Goal: Transaction & Acquisition: Purchase product/service

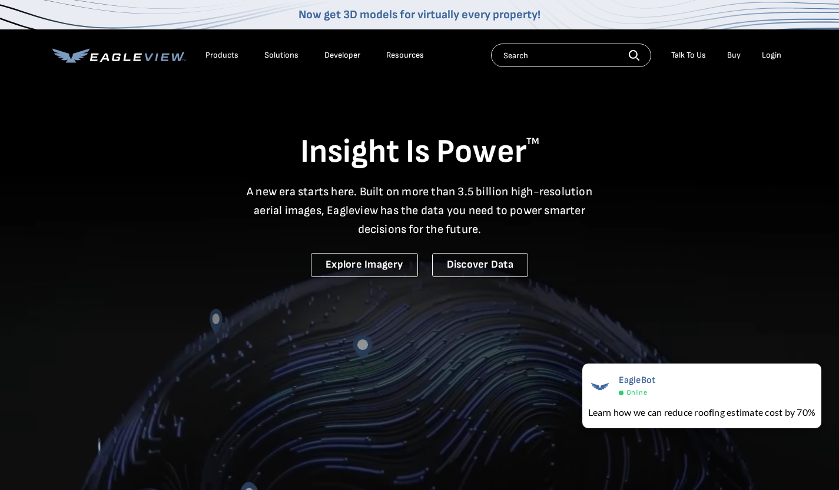
click at [769, 54] on div "Login" at bounding box center [771, 55] width 19 height 11
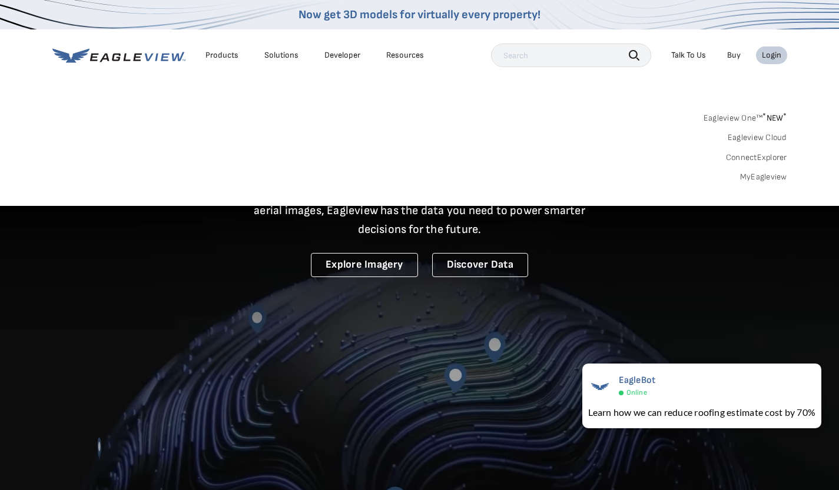
click at [774, 58] on div "Login" at bounding box center [771, 55] width 19 height 11
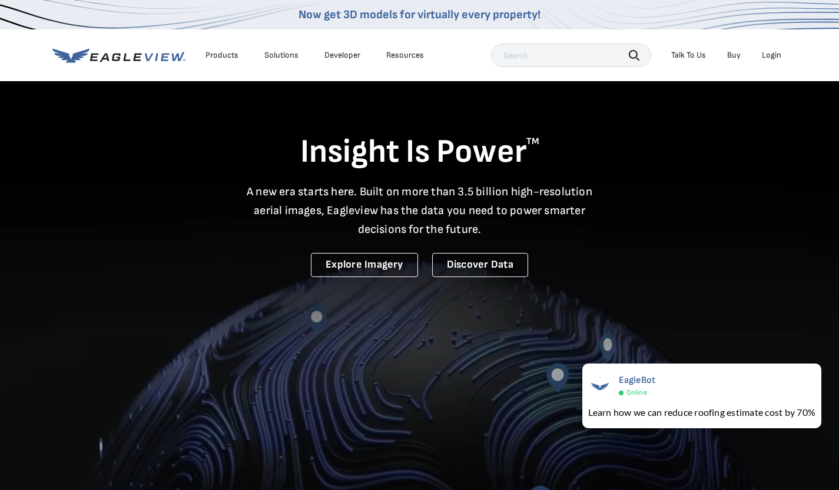
click at [768, 57] on div "Login" at bounding box center [771, 55] width 19 height 11
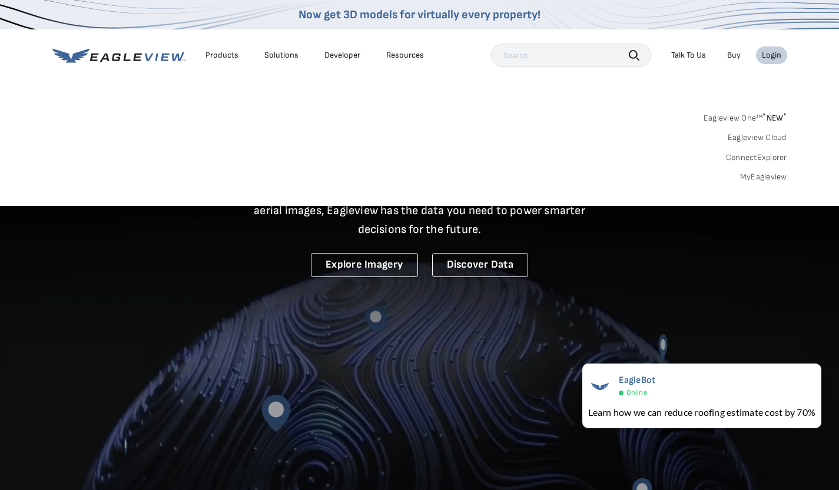
click at [768, 57] on div "Login" at bounding box center [771, 55] width 19 height 11
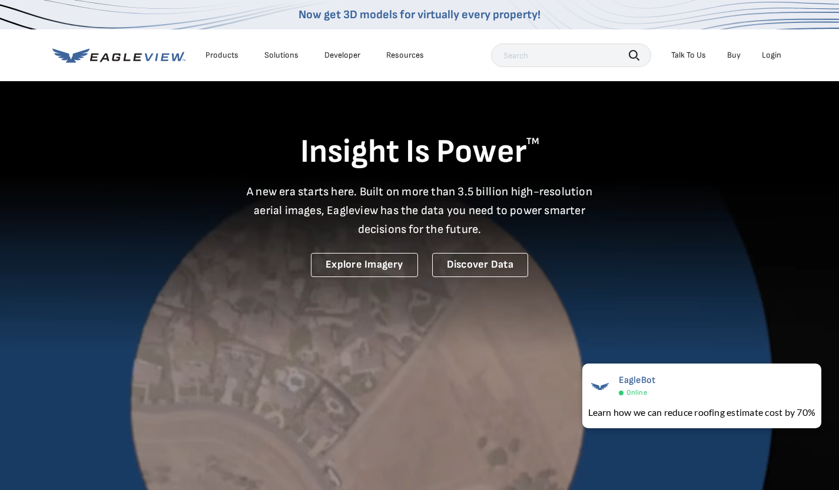
click at [768, 57] on div "Login" at bounding box center [771, 55] width 19 height 11
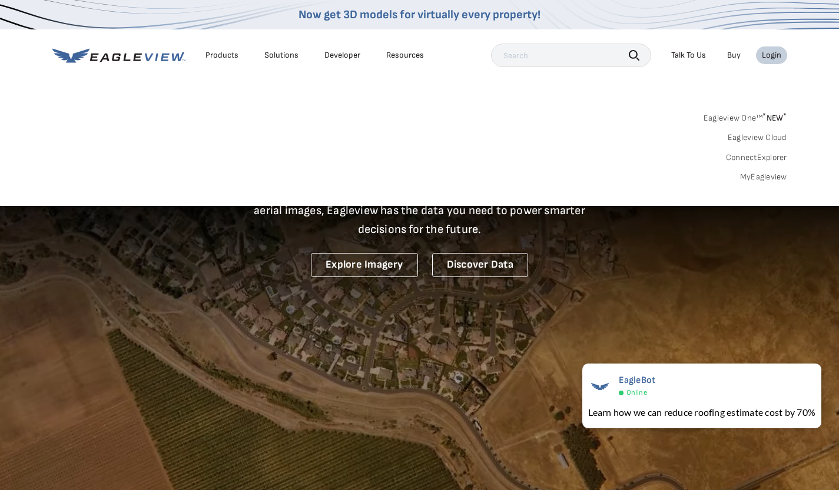
click at [765, 176] on link "MyEagleview" at bounding box center [763, 177] width 47 height 11
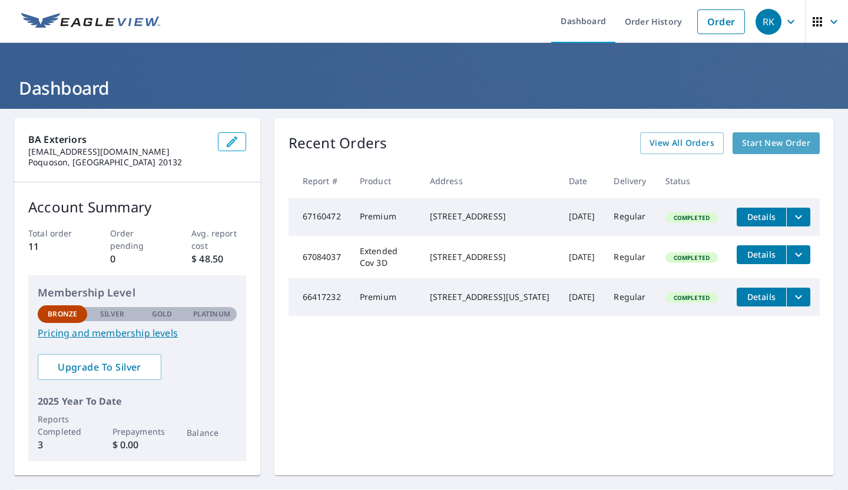
click at [742, 148] on span "Start New Order" at bounding box center [776, 143] width 68 height 15
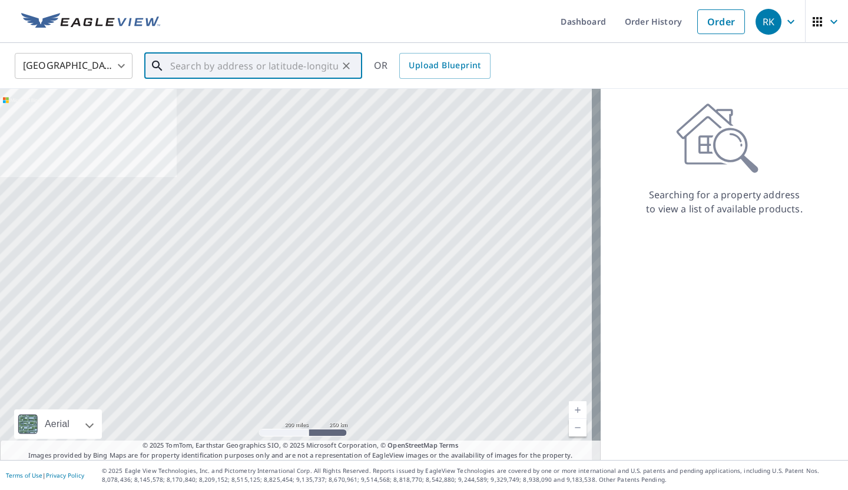
click at [217, 64] on input "text" at bounding box center [254, 65] width 168 height 33
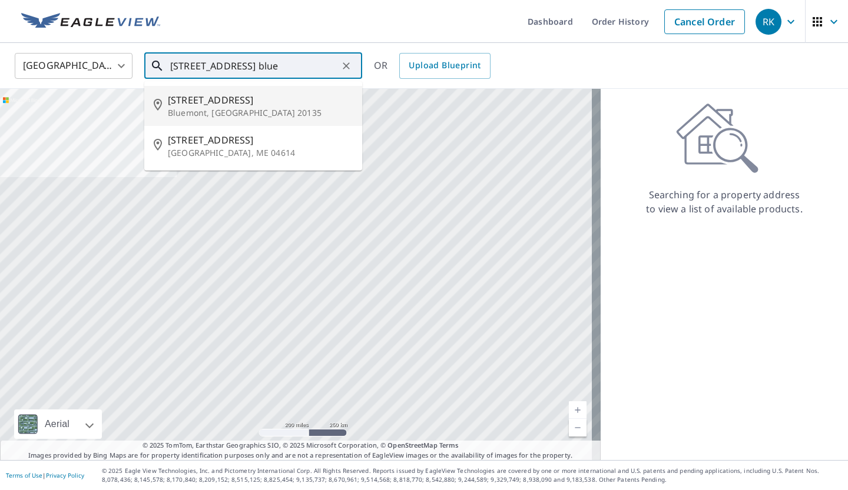
click at [201, 92] on li "28 Maple Ln Bluemont, VA 20135" at bounding box center [253, 106] width 218 height 40
type input "28 Maple Ln Bluemont, VA 20135"
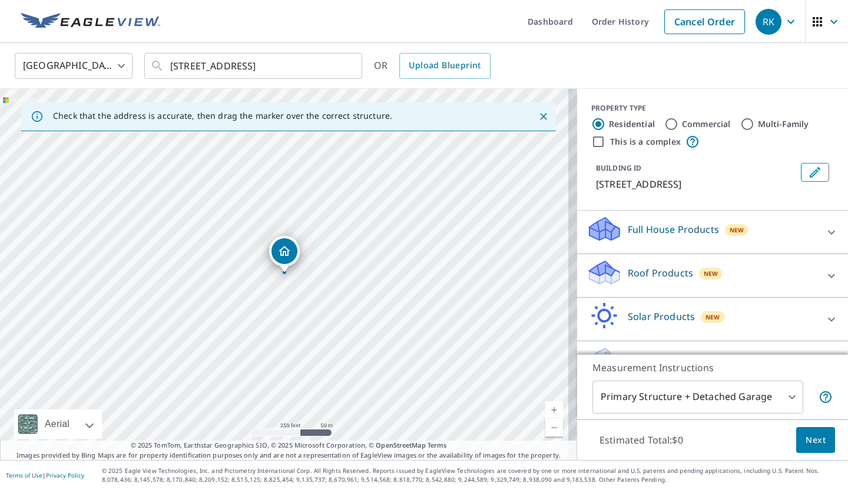
scroll to position [31, 0]
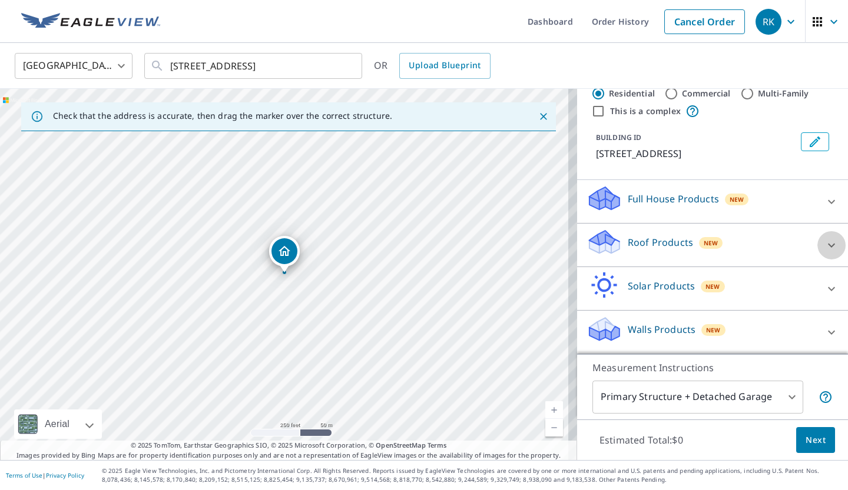
click at [824, 247] on icon at bounding box center [831, 245] width 14 height 14
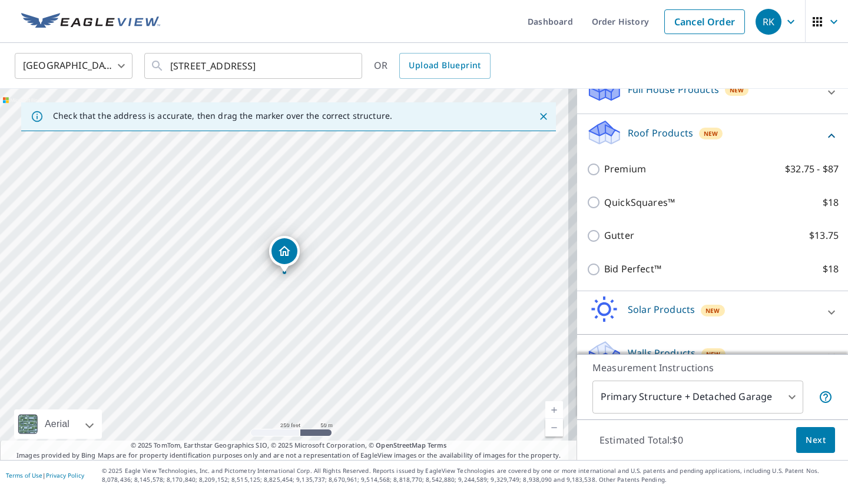
scroll to position [141, 0]
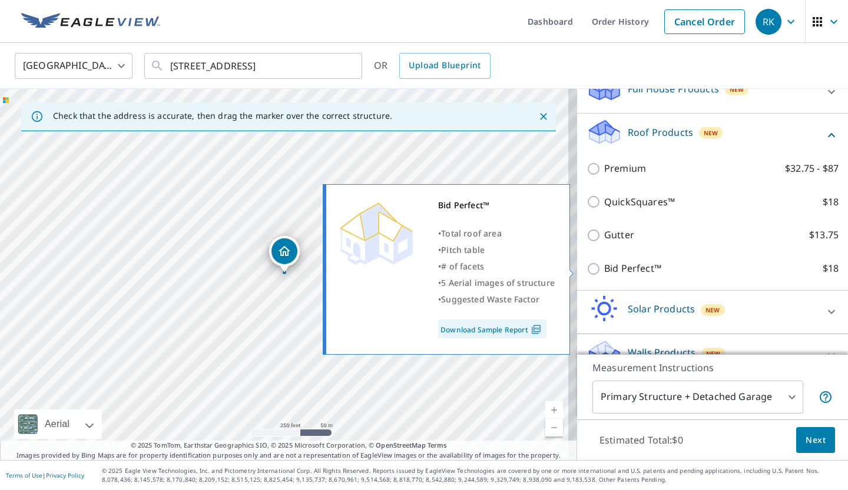
click at [516, 331] on link "Download Sample Report" at bounding box center [492, 329] width 108 height 19
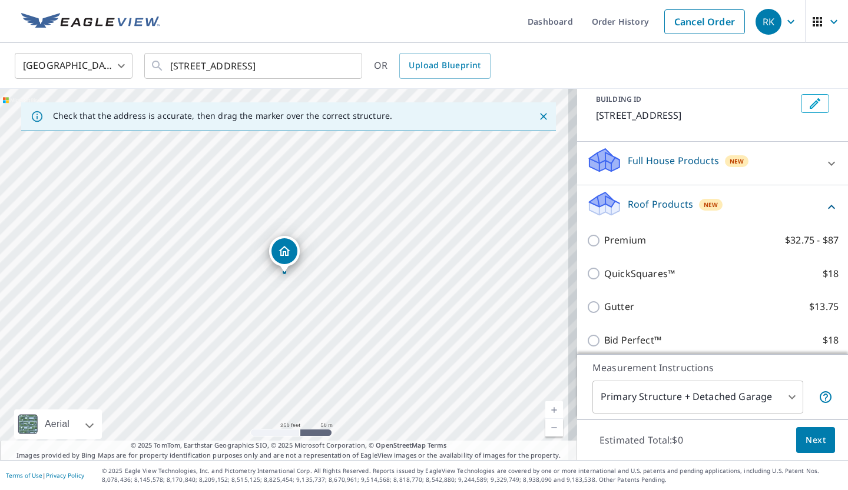
scroll to position [68, 0]
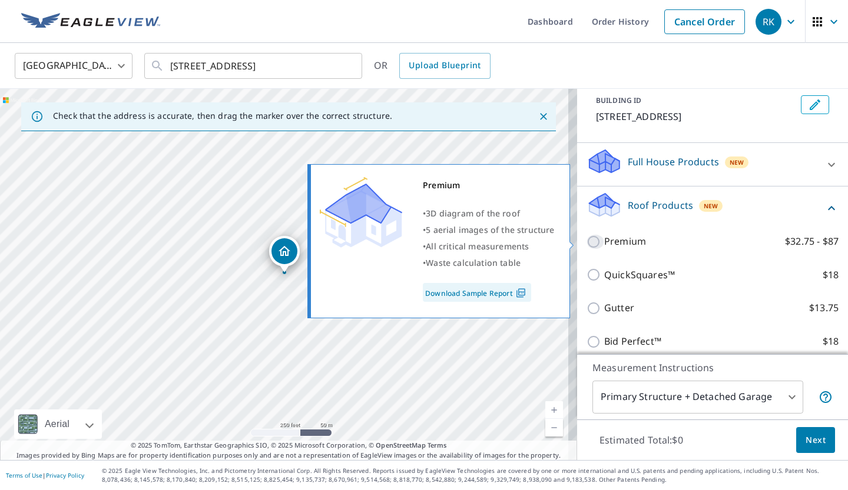
click at [586, 238] on input "Premium $32.75 - $87" at bounding box center [595, 242] width 18 height 14
checkbox input "true"
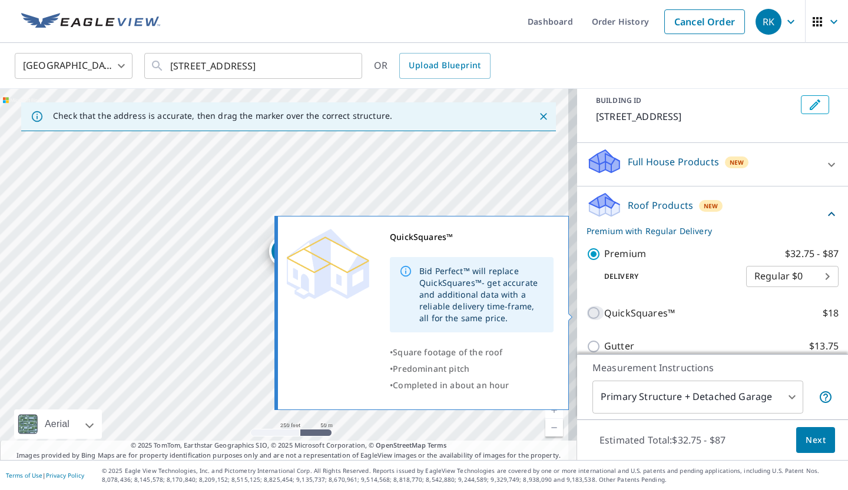
click at [586, 318] on input "QuickSquares™ $18" at bounding box center [595, 313] width 18 height 14
checkbox input "true"
checkbox input "false"
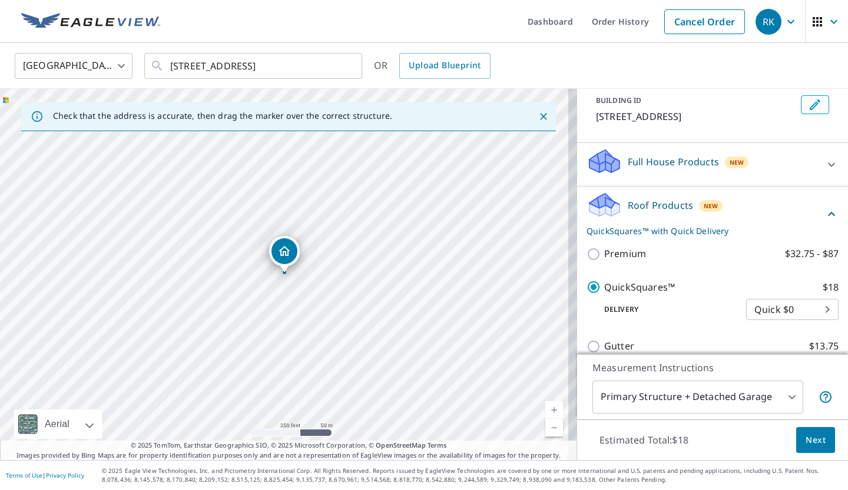
scroll to position [146, 0]
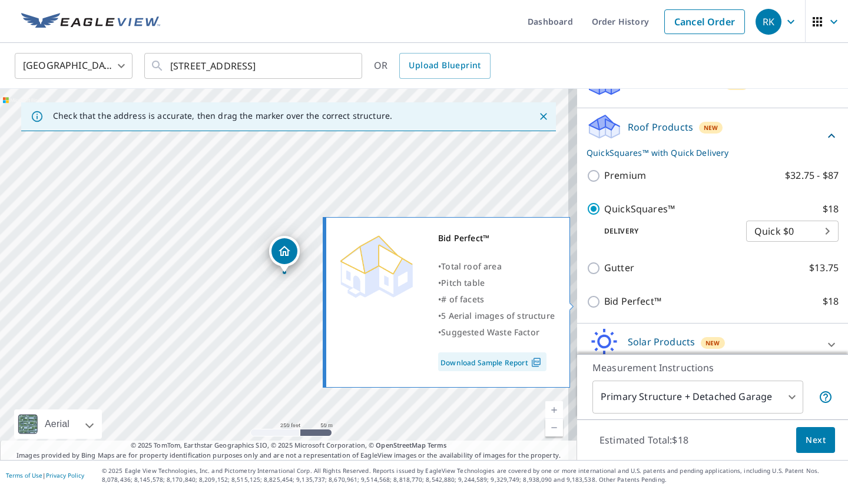
click at [586, 298] on input "Bid Perfect™ $18" at bounding box center [595, 302] width 18 height 14
checkbox input "true"
checkbox input "false"
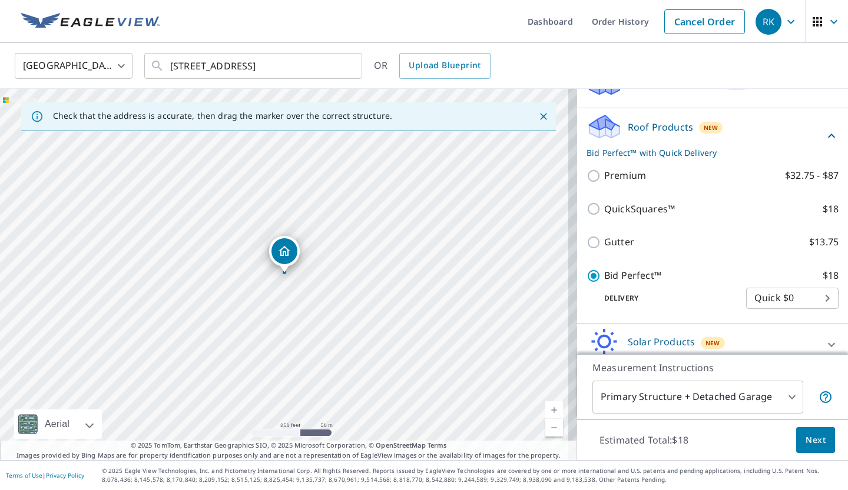
click at [758, 306] on body "RK RK Dashboard Order History Cancel Order RK United States US ​ 28 Maple Ln Bl…" at bounding box center [424, 245] width 848 height 490
click at [758, 306] on li "Quick $0" at bounding box center [774, 298] width 92 height 21
click at [688, 310] on div "Bid Perfect™ $18 Delivery Quick $0 45 ​" at bounding box center [712, 288] width 252 height 59
click at [796, 437] on button "Next" at bounding box center [815, 440] width 39 height 26
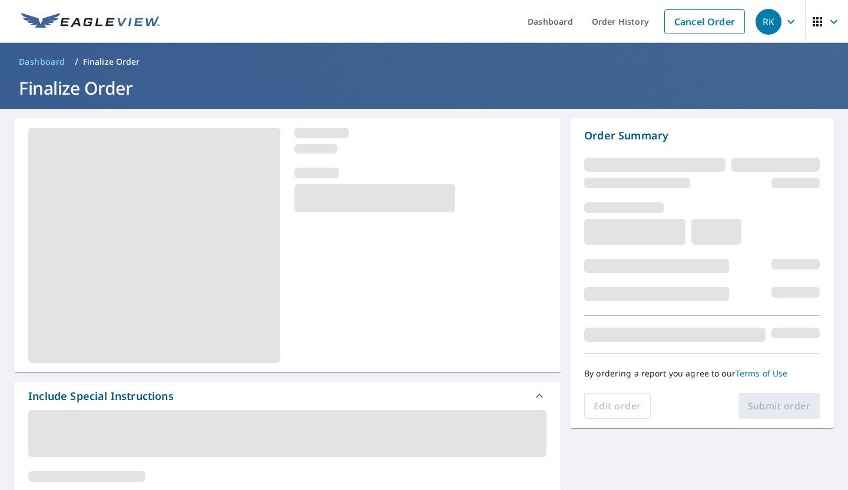
click at [715, 294] on span at bounding box center [656, 294] width 145 height 14
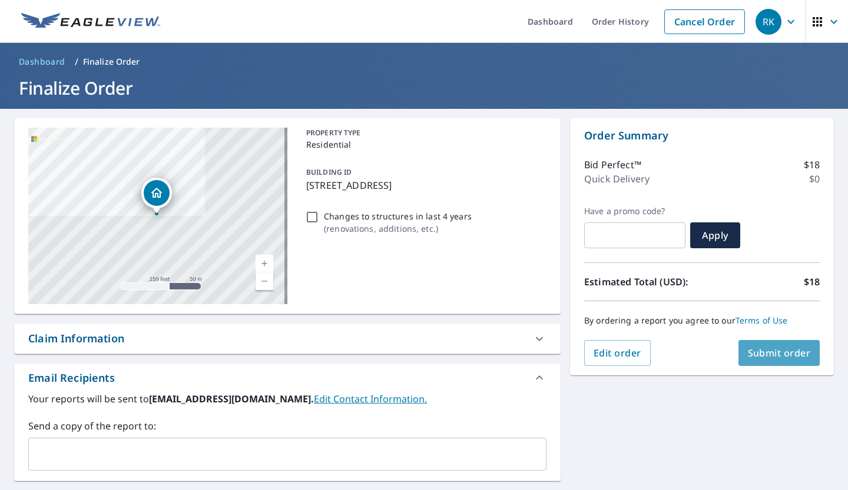
click at [792, 358] on span "Submit order" at bounding box center [779, 353] width 63 height 13
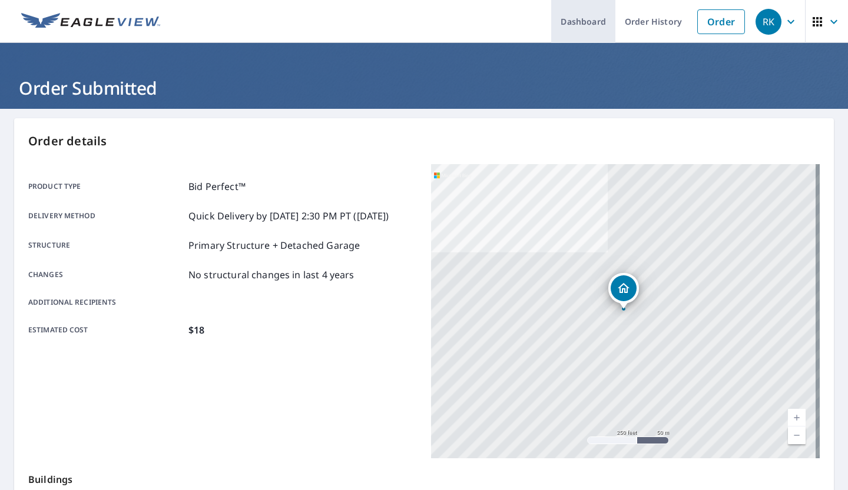
click at [593, 28] on link "Dashboard" at bounding box center [583, 21] width 64 height 43
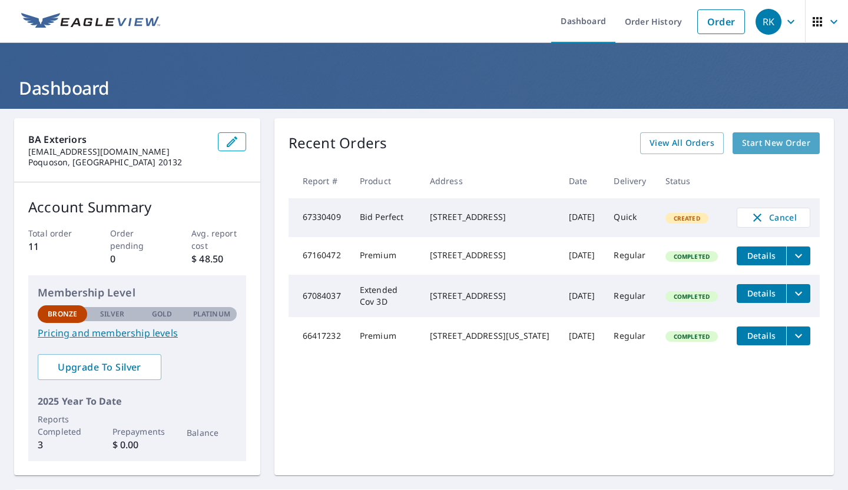
click at [765, 144] on span "Start New Order" at bounding box center [776, 143] width 68 height 15
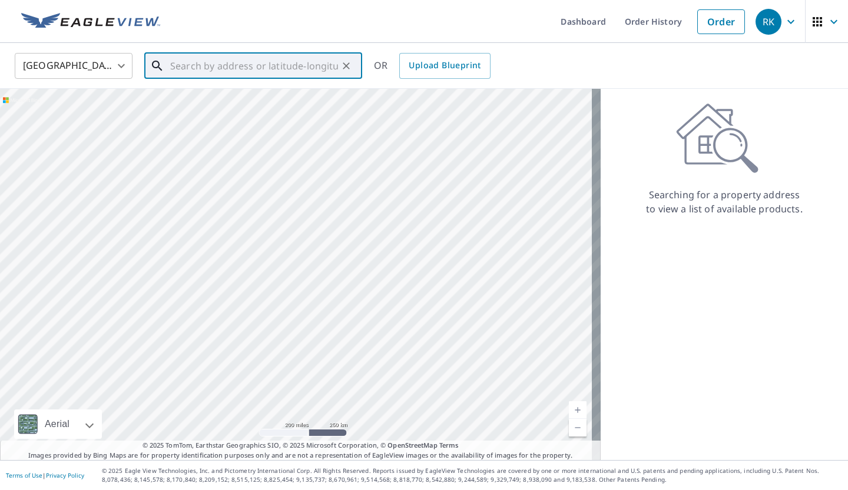
click at [254, 61] on input "text" at bounding box center [254, 65] width 168 height 33
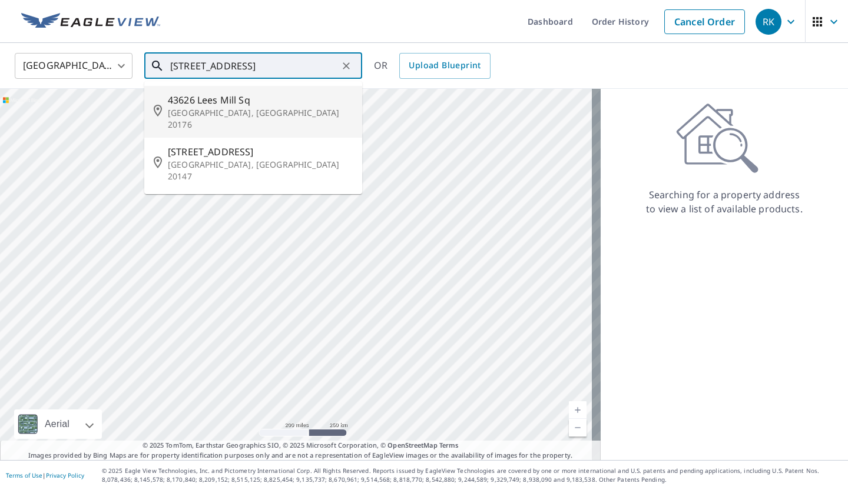
click at [221, 99] on span "43626 Lees Mill Sq" at bounding box center [260, 100] width 185 height 14
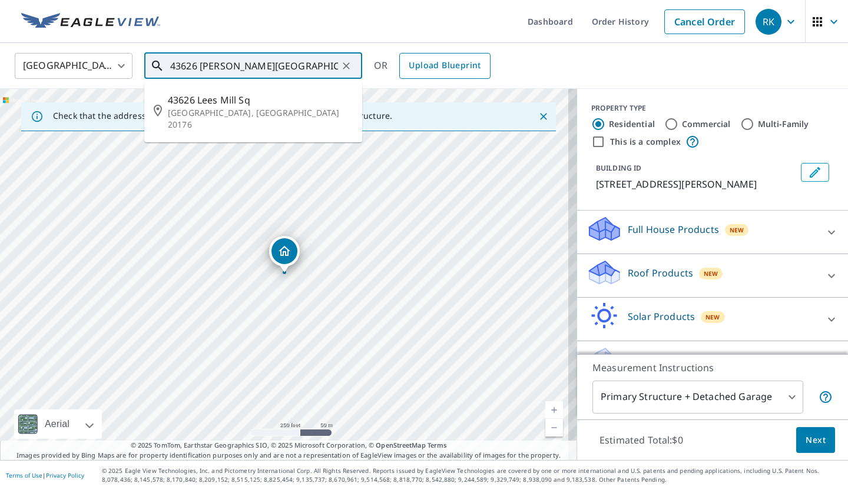
scroll to position [0, 6]
drag, startPoint x: 200, startPoint y: 71, endPoint x: 409, endPoint y: 82, distance: 209.9
click at [409, 82] on div "United States US ​ 43626 Lees Mill Sq Leesburg, VA 20176 ​ 43626 Lees Mill Sq L…" at bounding box center [424, 66] width 848 height 46
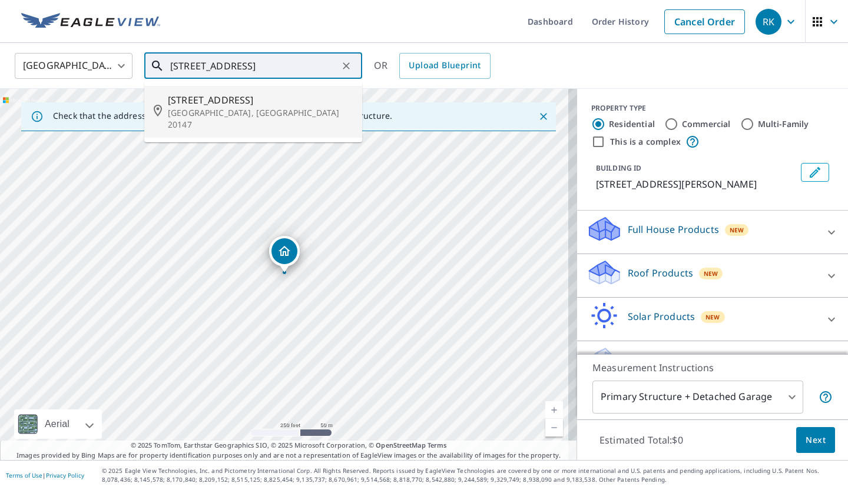
click at [206, 102] on span "43626 London Way" at bounding box center [260, 100] width 185 height 14
type input "43626 London Way Ashburn, VA 20147"
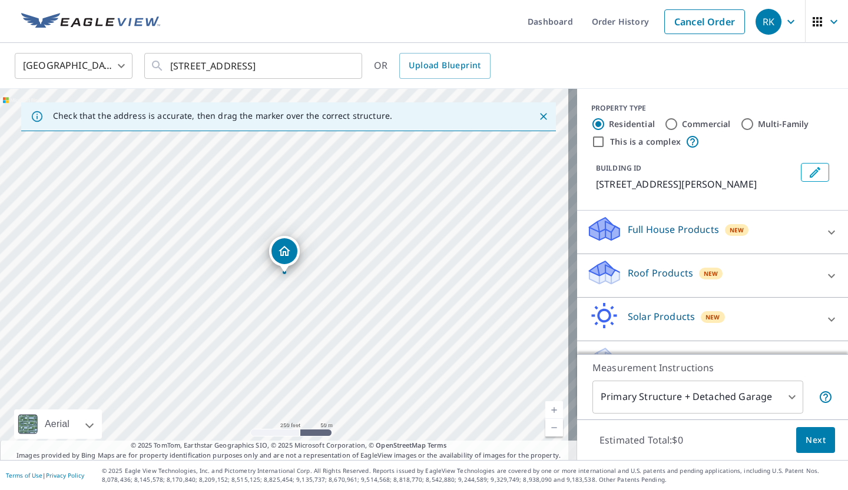
click at [356, 327] on div "43628 Cather Ct Ashburn, VA 20147" at bounding box center [288, 274] width 577 height 371
click at [316, 287] on div "43628 Cather Ct Ashburn, VA 20147" at bounding box center [288, 274] width 577 height 371
drag, startPoint x: 282, startPoint y: 255, endPoint x: 278, endPoint y: 188, distance: 67.2
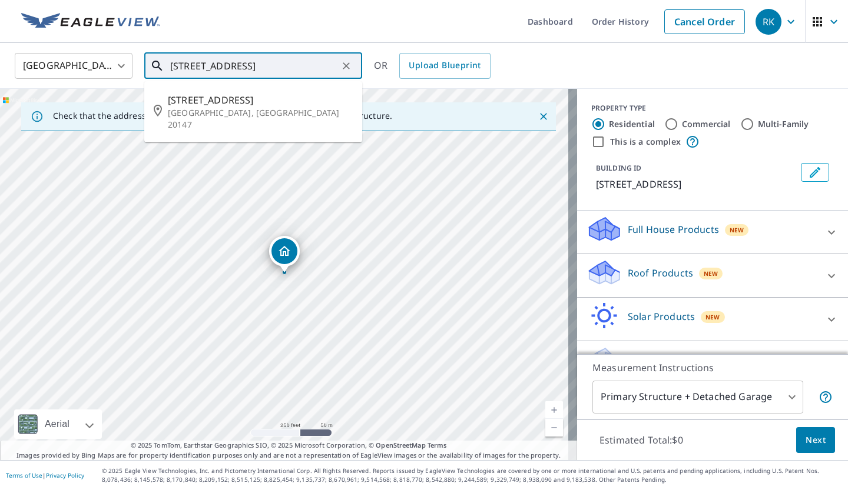
click at [314, 72] on input "43626 London Way Ashburn, VA 20147" at bounding box center [254, 65] width 168 height 33
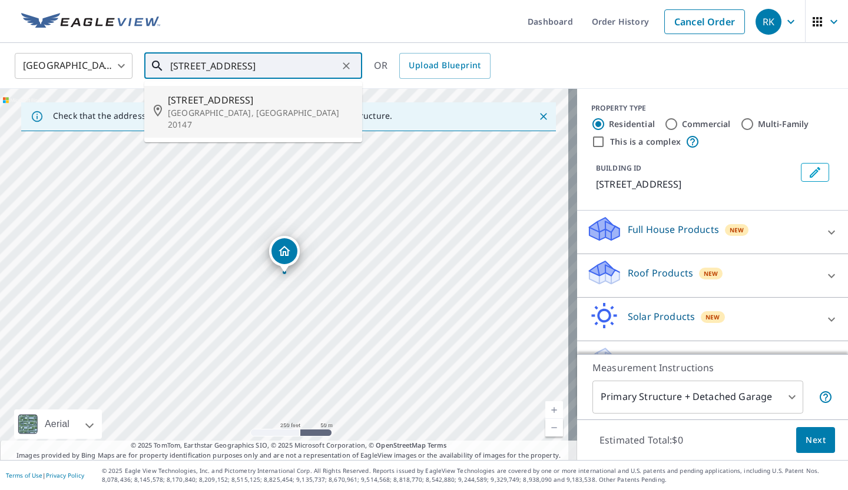
click at [231, 112] on p "Ashburn, VA 20147" at bounding box center [260, 119] width 185 height 24
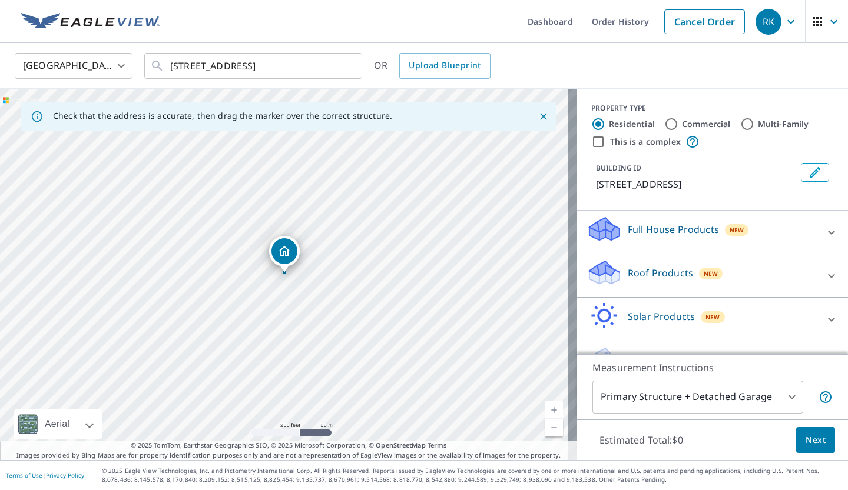
click at [776, 273] on div "Roof Products New" at bounding box center [701, 276] width 231 height 34
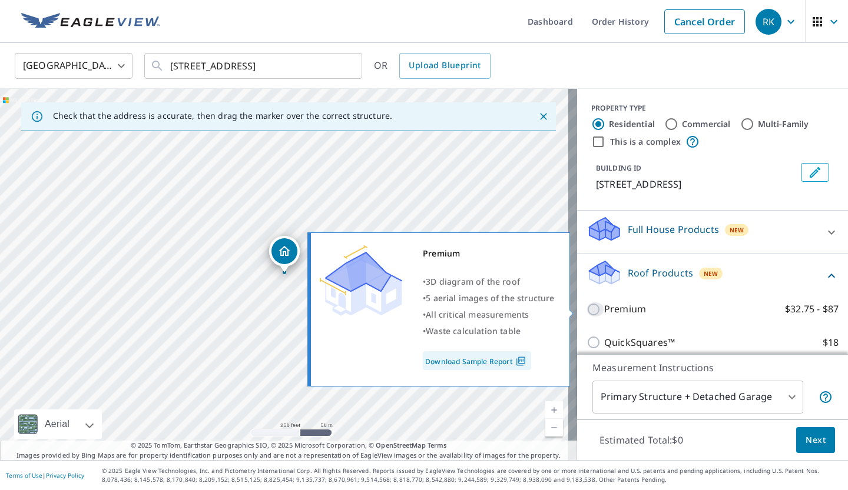
click at [589, 308] on input "Premium $32.75 - $87" at bounding box center [595, 310] width 18 height 14
checkbox input "true"
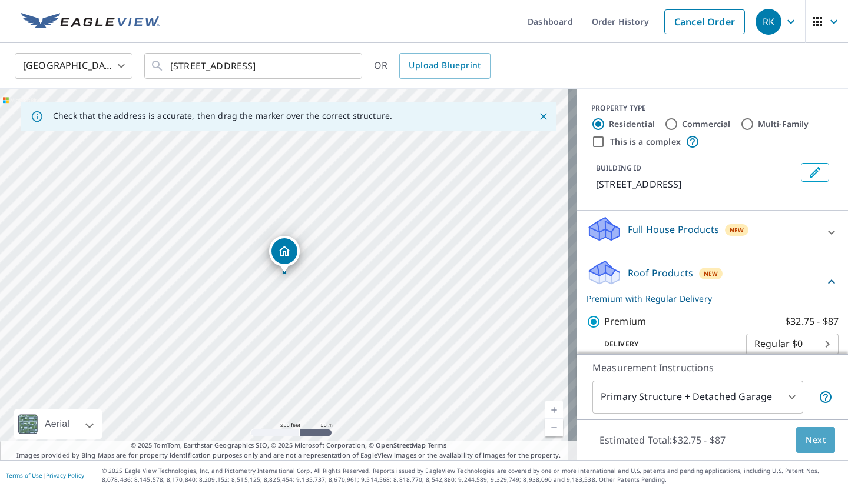
click at [805, 438] on span "Next" at bounding box center [815, 440] width 20 height 15
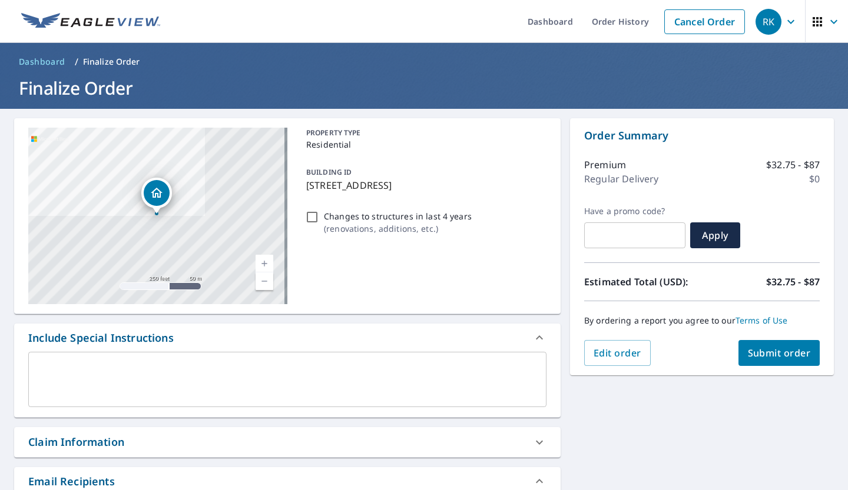
click at [764, 356] on span "Submit order" at bounding box center [779, 353] width 63 height 13
